Goal: Book appointment/travel/reservation

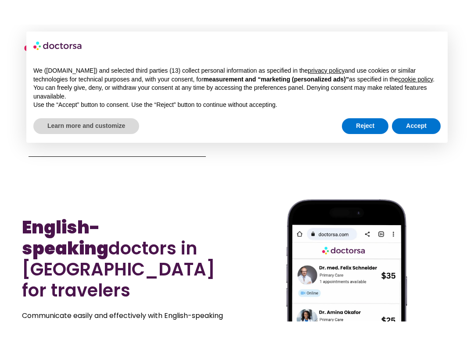
scroll to position [387, 0]
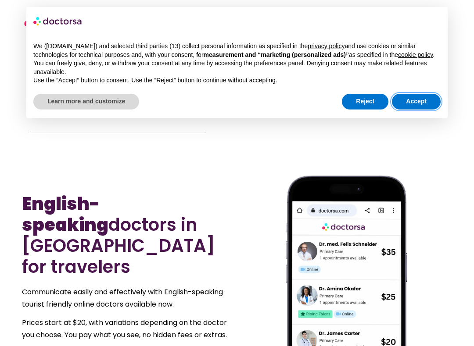
click at [413, 103] on button "Accept" at bounding box center [416, 102] width 49 height 16
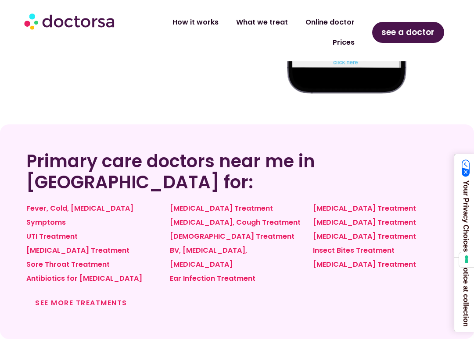
scroll to position [725, 0]
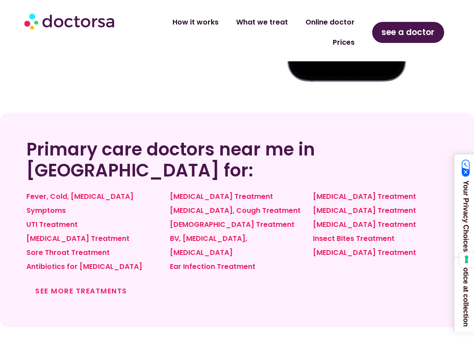
click at [79, 286] on link "See more treatments" at bounding box center [81, 291] width 92 height 10
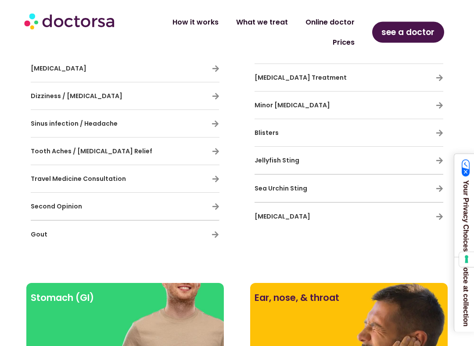
scroll to position [823, 0]
click at [111, 175] on span "Travel Medicine Consultation" at bounding box center [78, 179] width 95 height 9
click at [210, 170] on div "Travel Medicine Consultation" at bounding box center [125, 179] width 189 height 18
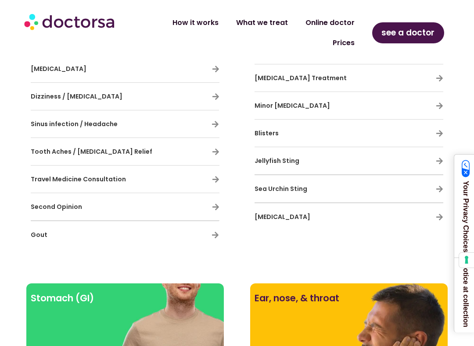
click at [101, 170] on h3 "Travel Medicine Consultation" at bounding box center [99, 179] width 137 height 18
click at [102, 175] on span "Travel Medicine Consultation" at bounding box center [78, 179] width 95 height 9
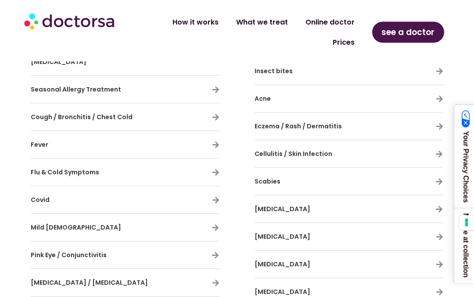
scroll to position [643, 0]
click at [192, 25] on link "How it works" at bounding box center [196, 22] width 64 height 20
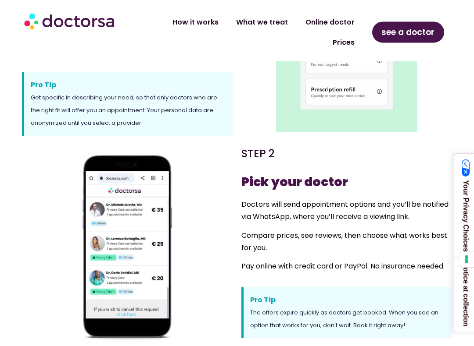
scroll to position [298, 0]
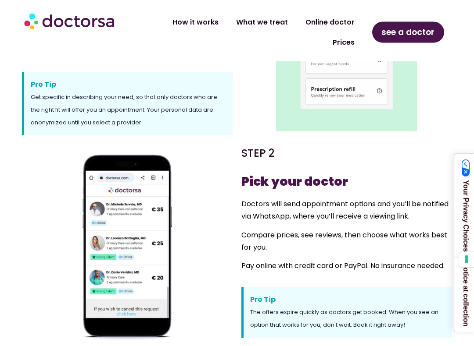
click at [339, 95] on img at bounding box center [346, 61] width 141 height 141
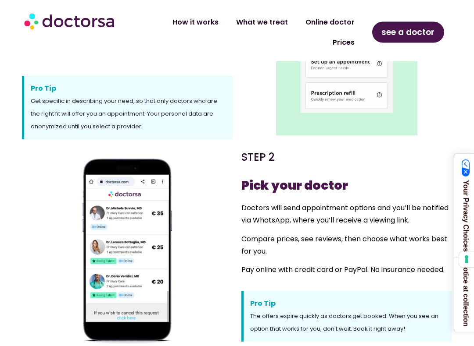
scroll to position [356, 0]
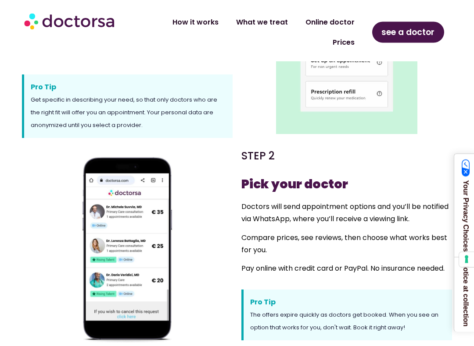
click at [398, 28] on span "see a doctor" at bounding box center [407, 32] width 53 height 14
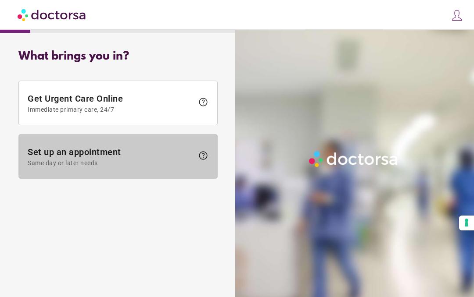
click at [79, 157] on span "Set up an appointment Same day or later needs" at bounding box center [111, 157] width 166 height 20
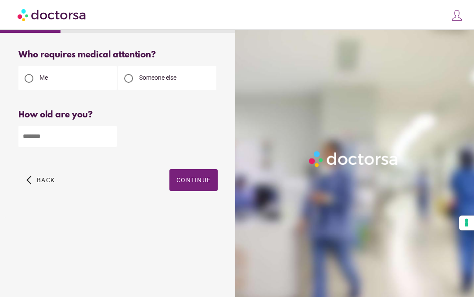
click at [57, 137] on input "number" at bounding box center [67, 136] width 98 height 21
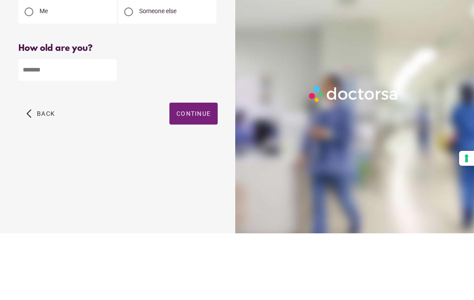
type input "**"
click at [190, 177] on span "Continue" at bounding box center [193, 180] width 34 height 7
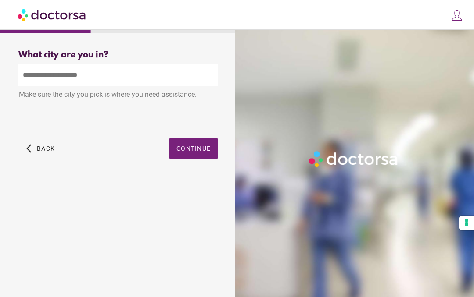
click at [45, 74] on input "text" at bounding box center [117, 74] width 199 height 21
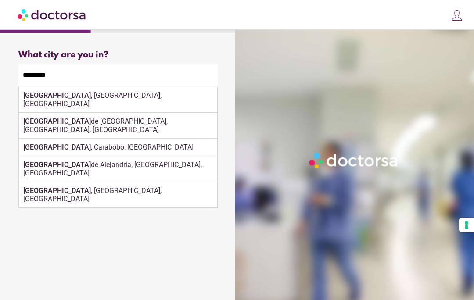
click at [60, 99] on div "[GEOGRAPHIC_DATA] , [GEOGRAPHIC_DATA], [GEOGRAPHIC_DATA]" at bounding box center [118, 100] width 198 height 26
type input "**********"
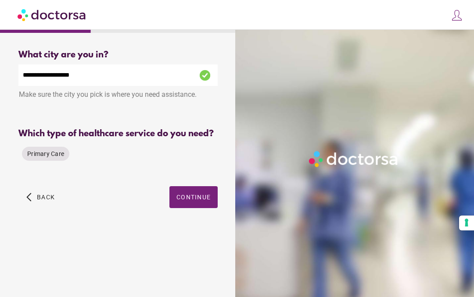
click at [44, 157] on span "Primary Care" at bounding box center [45, 153] width 37 height 7
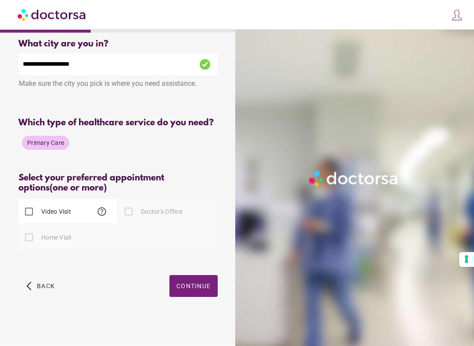
scroll to position [18, 0]
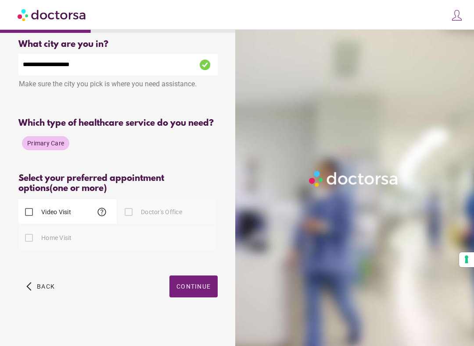
click at [194, 297] on span "button" at bounding box center [193, 287] width 48 height 22
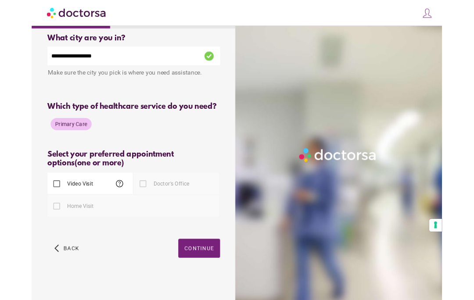
scroll to position [0, 0]
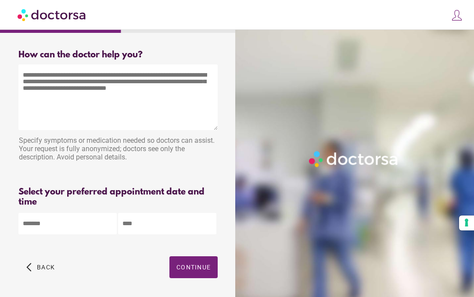
click at [42, 106] on textarea at bounding box center [117, 97] width 199 height 66
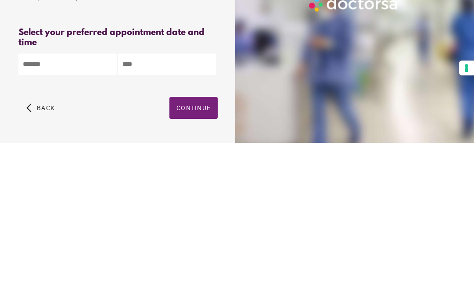
type textarea "**********"
click at [47, 72] on body "**********" at bounding box center [237, 160] width 474 height 327
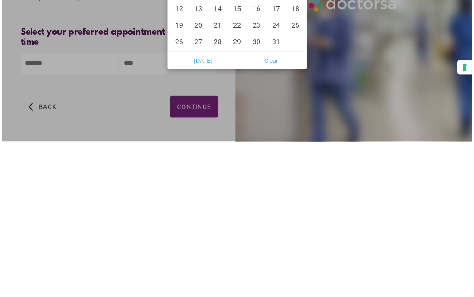
scroll to position [33, 0]
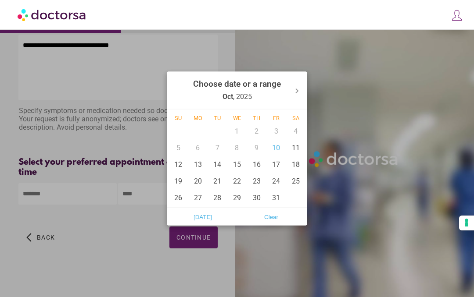
click at [198, 169] on div "13" at bounding box center [198, 164] width 20 height 17
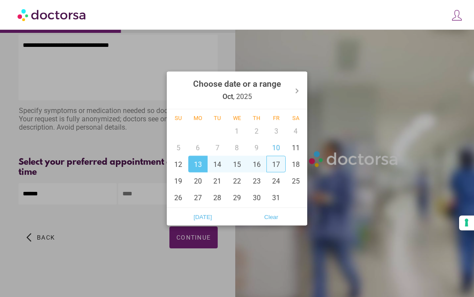
click at [277, 172] on div "17" at bounding box center [276, 164] width 20 height 17
type input "**********"
click at [141, 272] on div at bounding box center [237, 148] width 474 height 297
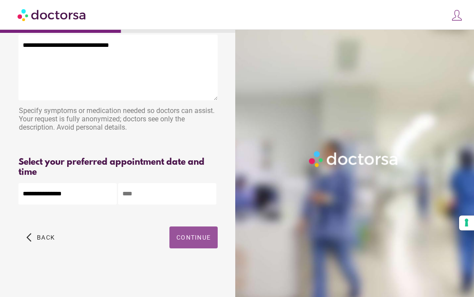
click at [193, 242] on span "button" at bounding box center [193, 238] width 48 height 22
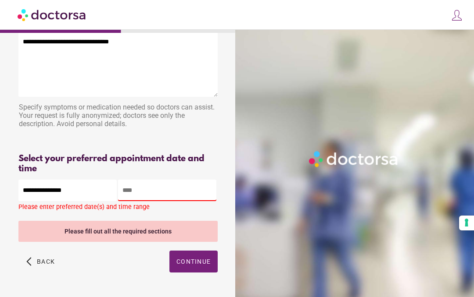
click at [146, 194] on input "text" at bounding box center [167, 190] width 98 height 21
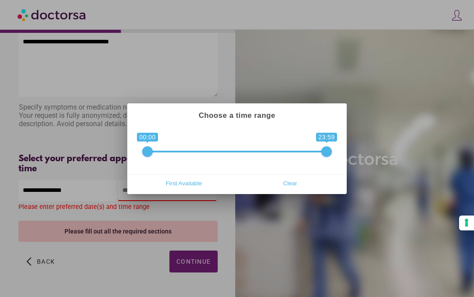
click at [191, 185] on span "First Available" at bounding box center [183, 183] width 101 height 13
type input "**********"
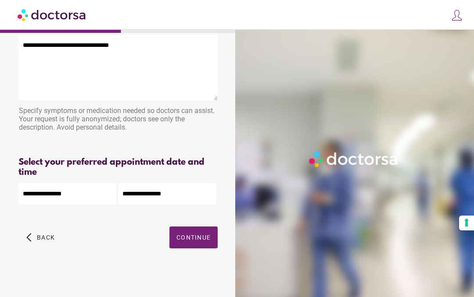
click at [190, 241] on span "Continue" at bounding box center [193, 237] width 34 height 7
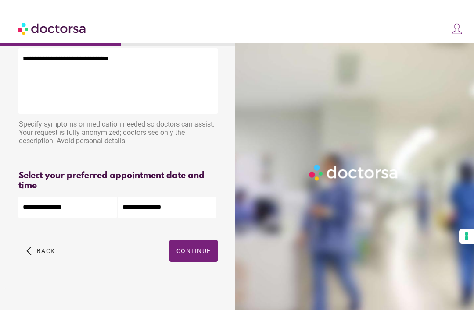
scroll to position [0, 0]
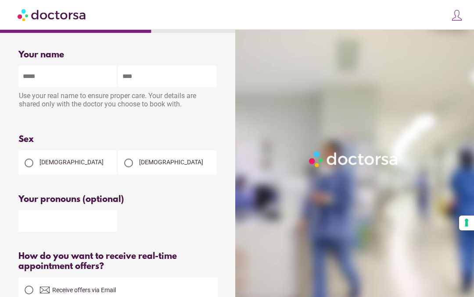
click at [37, 86] on input "text" at bounding box center [67, 76] width 98 height 21
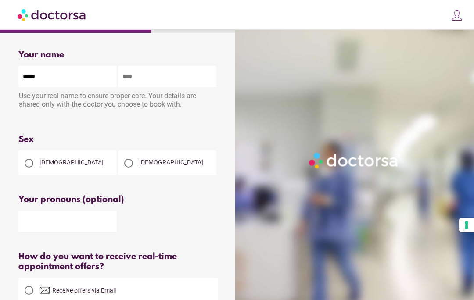
type input "*****"
click at [130, 80] on input "text" at bounding box center [167, 76] width 98 height 21
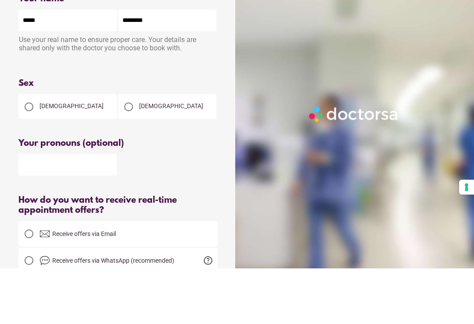
type input "********"
click at [27, 159] on div at bounding box center [29, 163] width 9 height 9
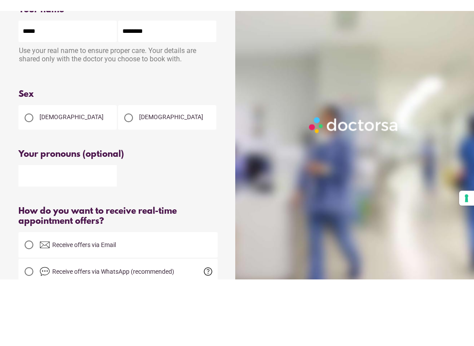
scroll to position [56, 0]
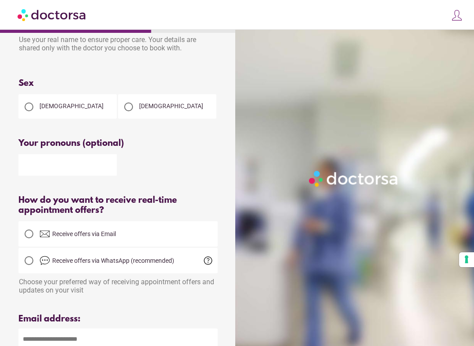
click at [24, 162] on input "text" at bounding box center [67, 164] width 98 height 21
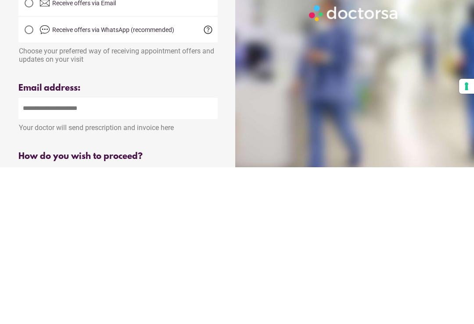
scroll to position [134, 0]
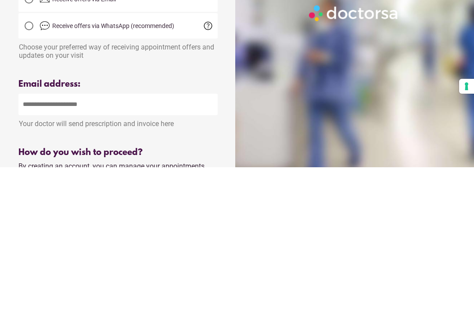
click at [52, 251] on input "email" at bounding box center [117, 261] width 199 height 21
type input "**********"
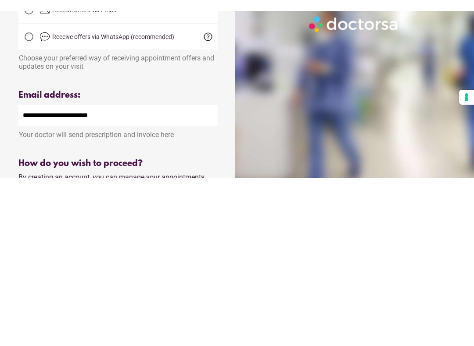
scroll to position [292, 0]
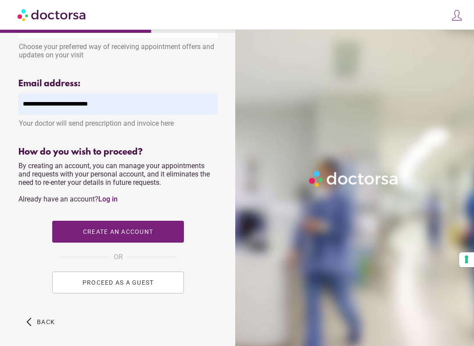
click at [121, 235] on span "Create an account" at bounding box center [118, 231] width 70 height 7
type input "**********"
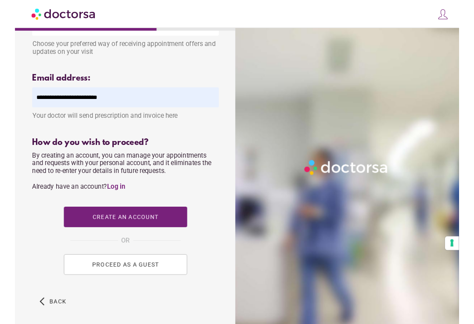
scroll to position [0, 0]
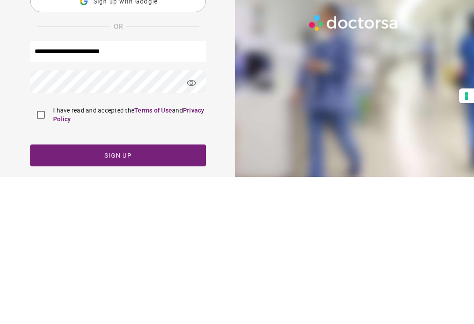
click at [193, 219] on span "visibility" at bounding box center [191, 231] width 24 height 24
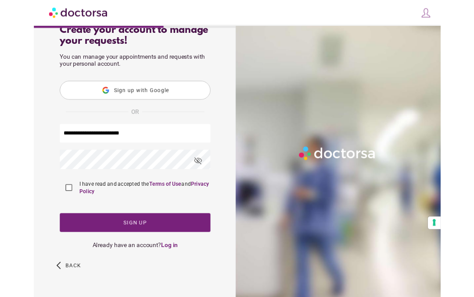
scroll to position [95, 0]
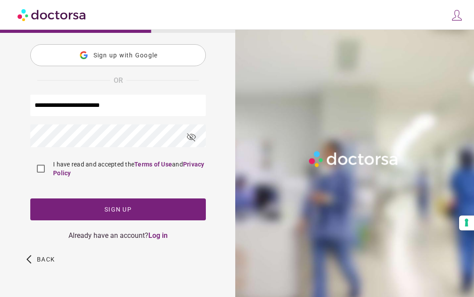
click at [119, 210] on span "Sign up" at bounding box center [117, 209] width 27 height 7
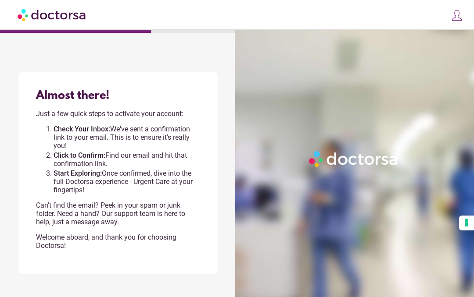
scroll to position [0, 0]
